Goal: Communication & Community: Participate in discussion

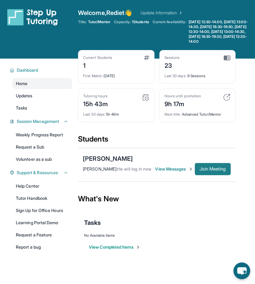
click at [205, 168] on span "Join Meeting" at bounding box center [213, 169] width 26 height 4
click at [174, 171] on span "View Messages" at bounding box center [174, 169] width 38 height 6
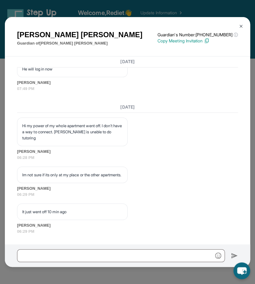
scroll to position [5119, 0]
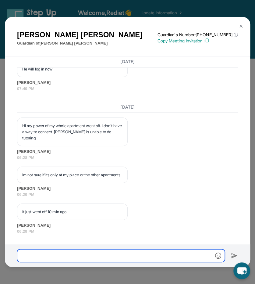
click at [144, 258] on input "text" at bounding box center [121, 255] width 208 height 13
type input "*"
type input "**********"
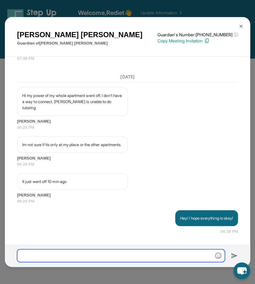
scroll to position [5149, 0]
type input "*"
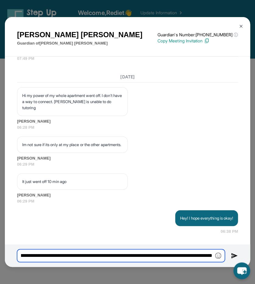
scroll to position [0, 89]
type input "**********"
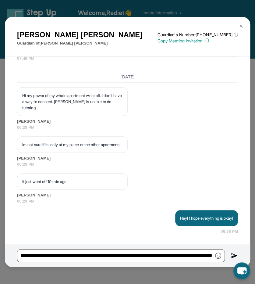
scroll to position [0, 0]
click at [235, 256] on img at bounding box center [234, 255] width 7 height 7
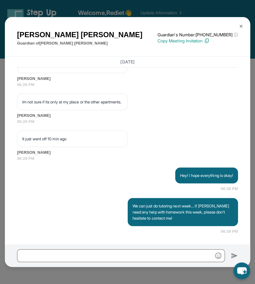
scroll to position [5192, 0]
click at [244, 30] on button at bounding box center [241, 26] width 12 height 12
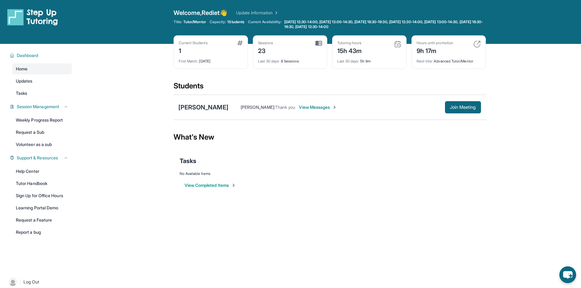
click at [302, 105] on span "View Messages" at bounding box center [318, 107] width 38 height 6
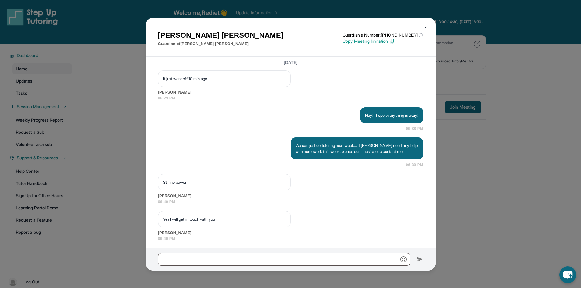
scroll to position [5017, 0]
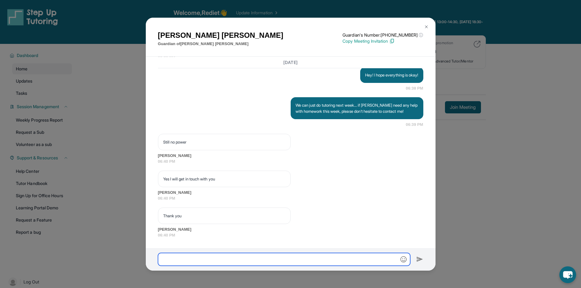
click at [216, 261] on input "text" at bounding box center [284, 259] width 252 height 13
type input "*"
type input "**********"
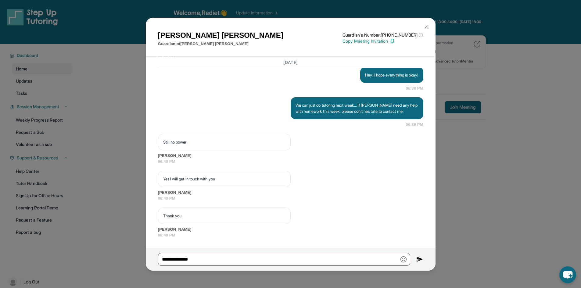
click at [418, 260] on img at bounding box center [419, 259] width 7 height 7
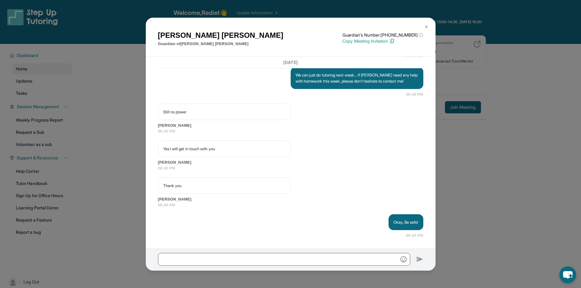
scroll to position [5047, 0]
click at [425, 25] on img at bounding box center [426, 26] width 5 height 5
